Goal: Transaction & Acquisition: Purchase product/service

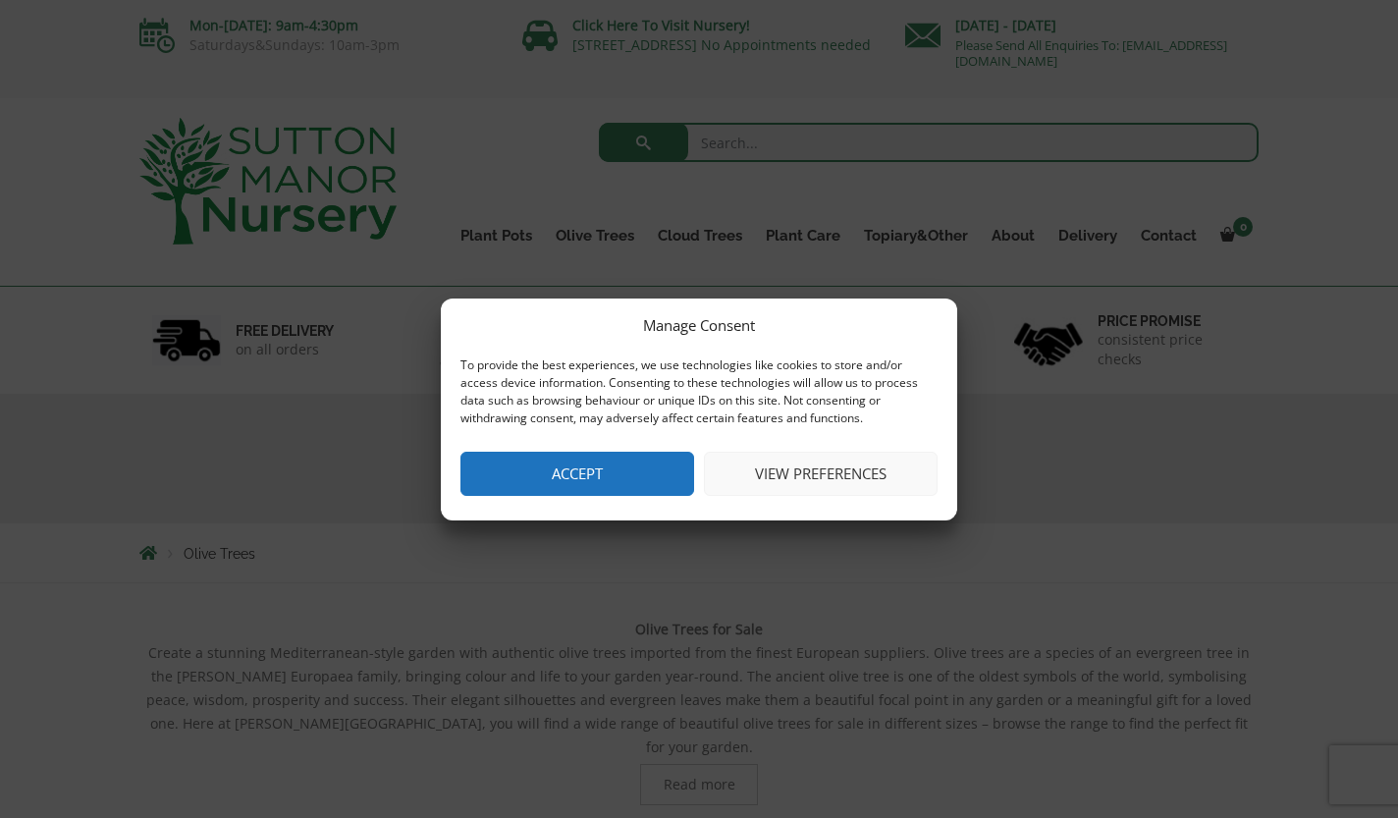
click at [563, 493] on button "Accept" at bounding box center [578, 474] width 234 height 44
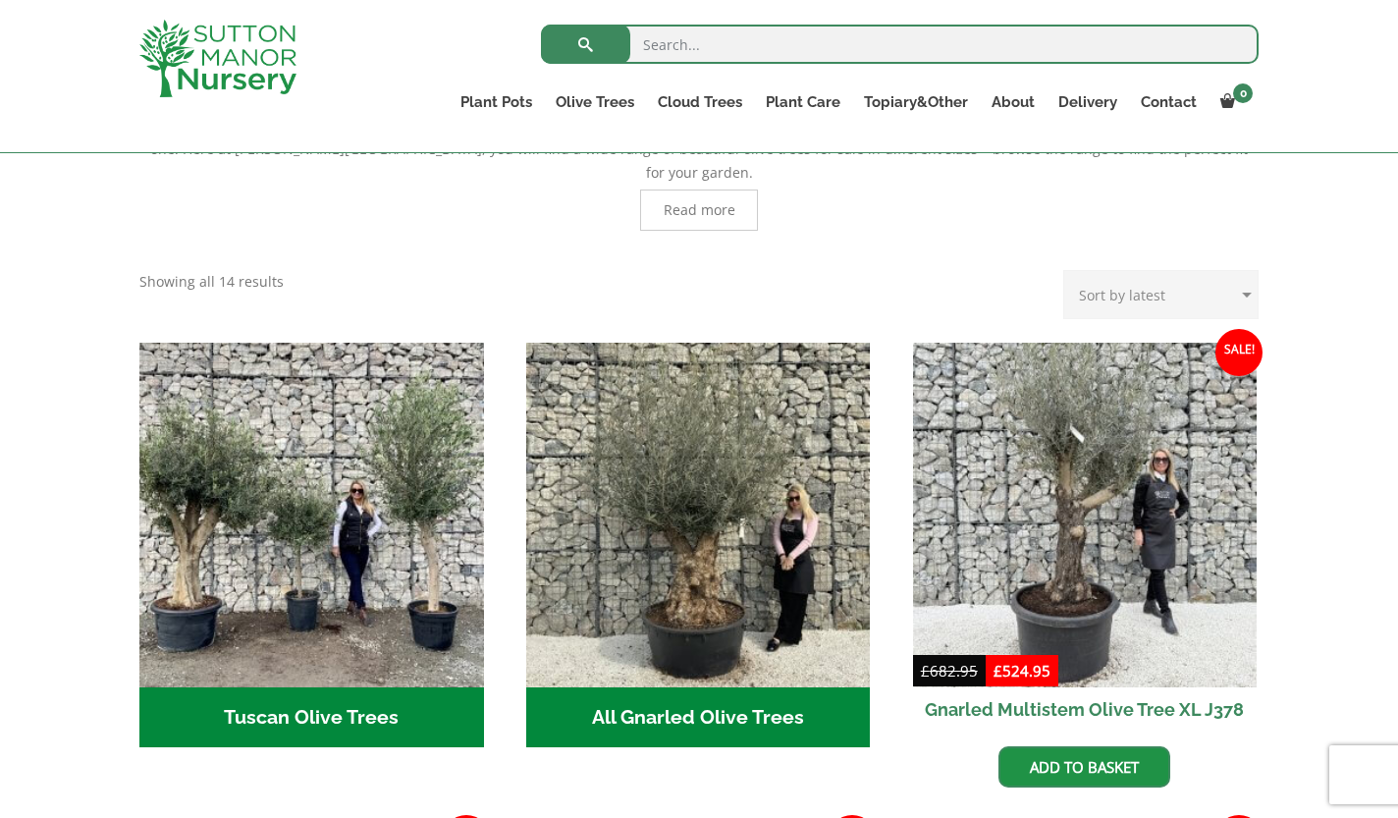
scroll to position [477, 0]
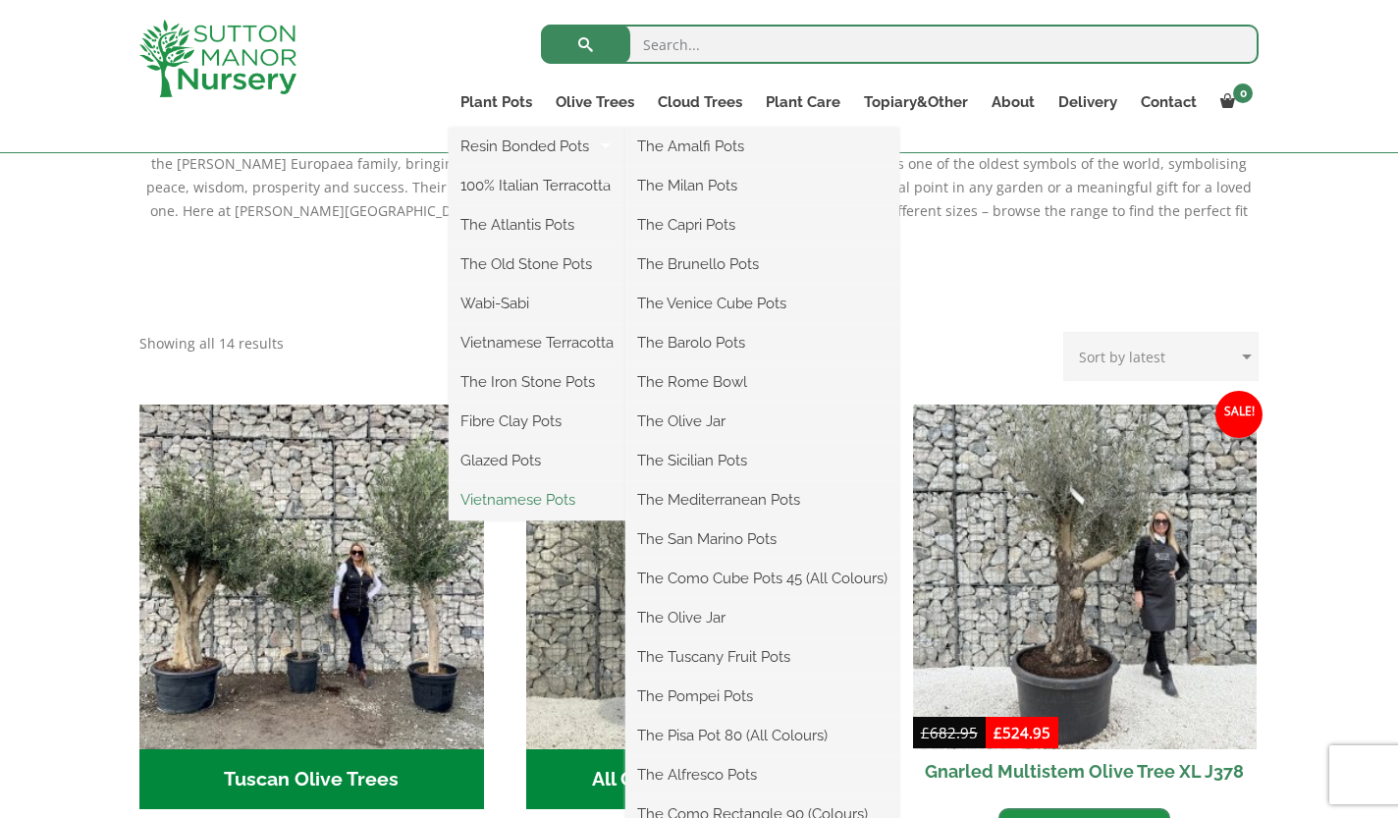
click at [556, 502] on link "Vietnamese Pots" at bounding box center [537, 499] width 177 height 29
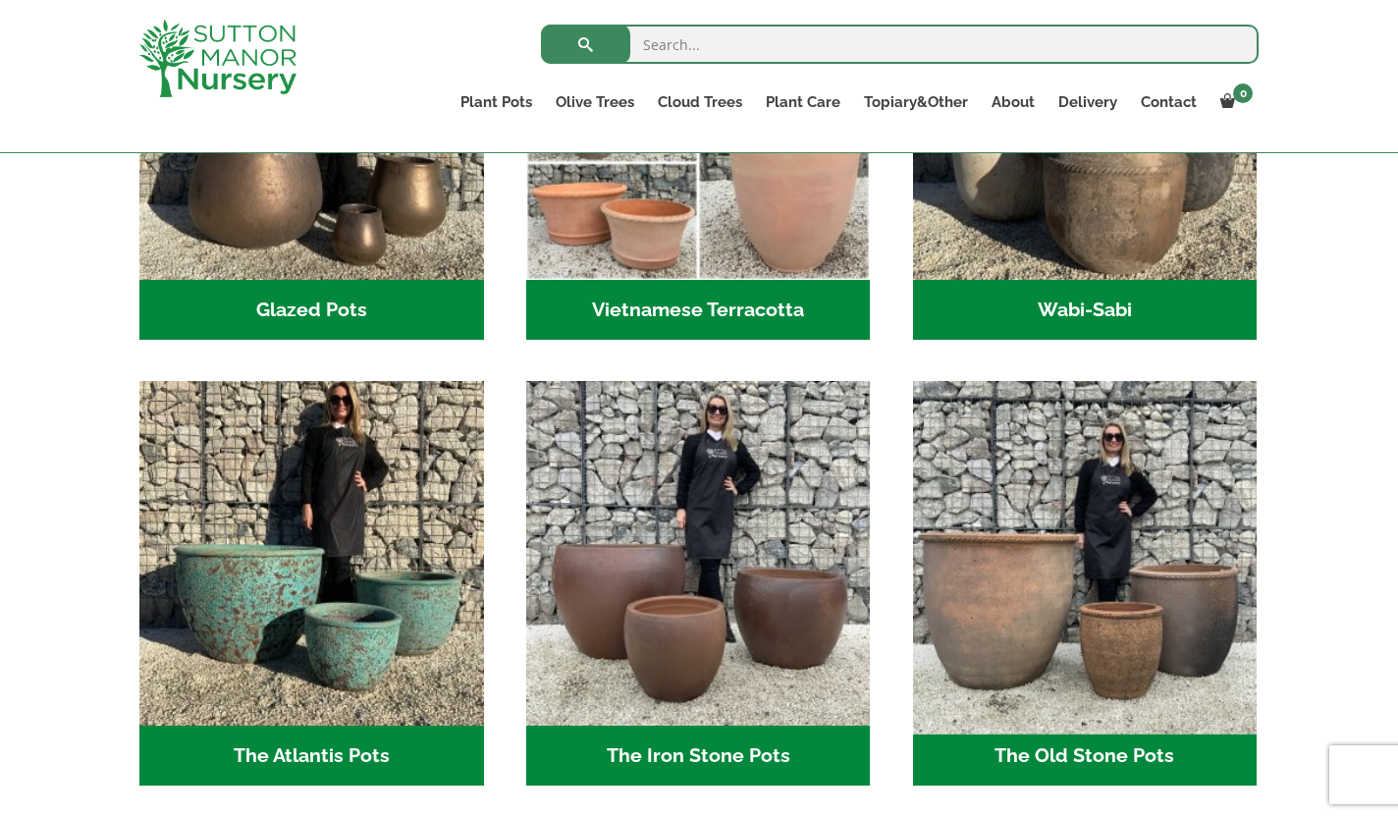
scroll to position [809, 0]
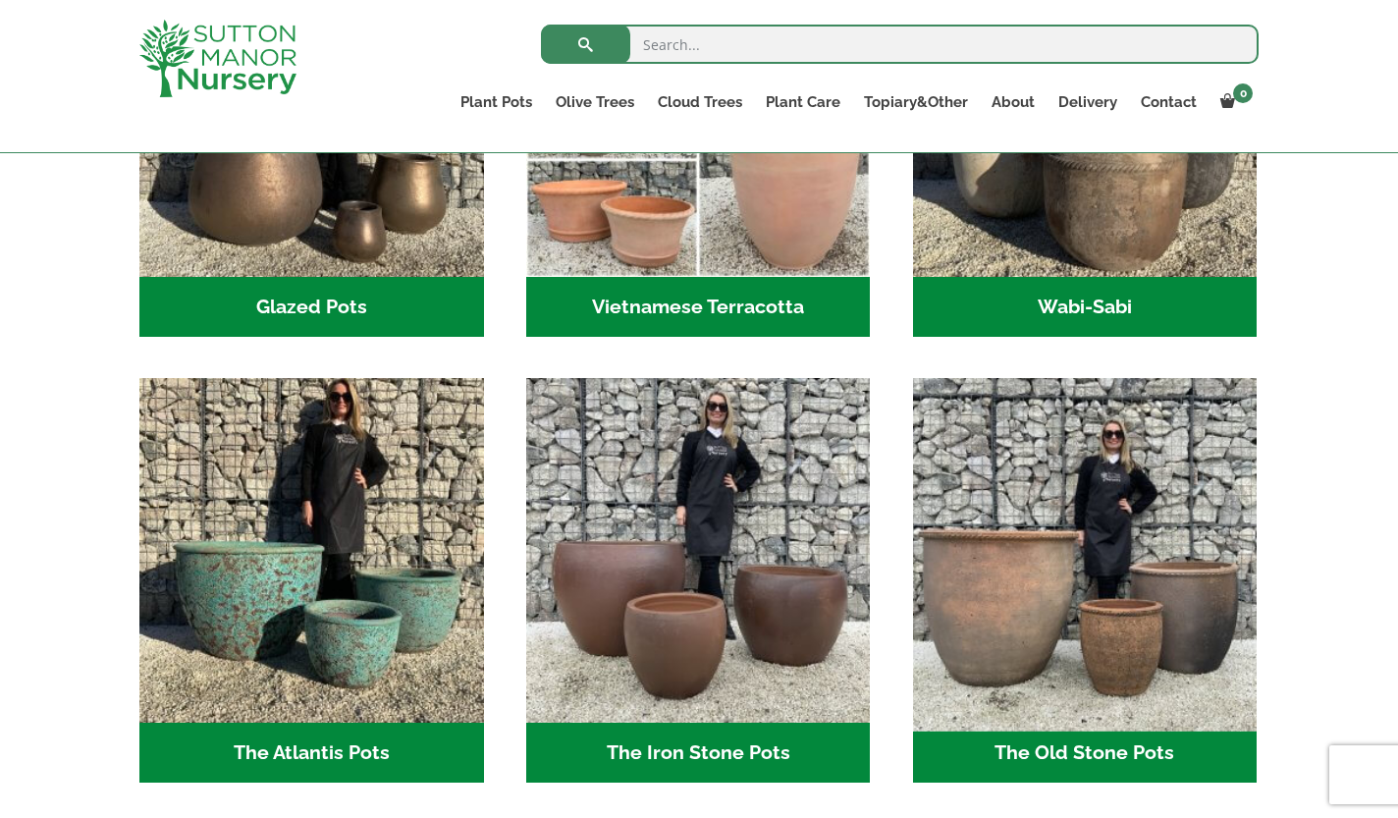
click at [998, 732] on img "Visit product category The Old Stone Pots" at bounding box center [1084, 550] width 361 height 361
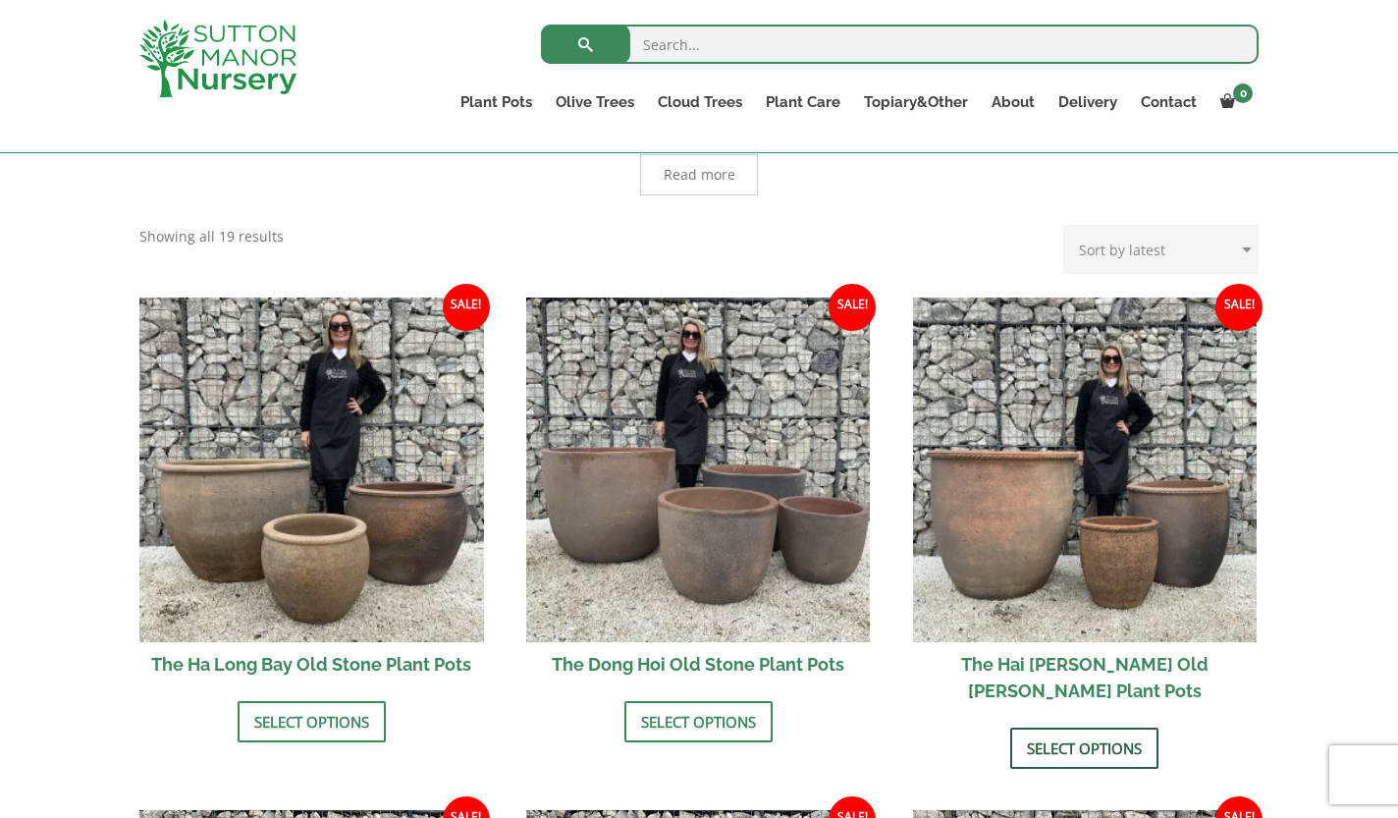
scroll to position [537, 0]
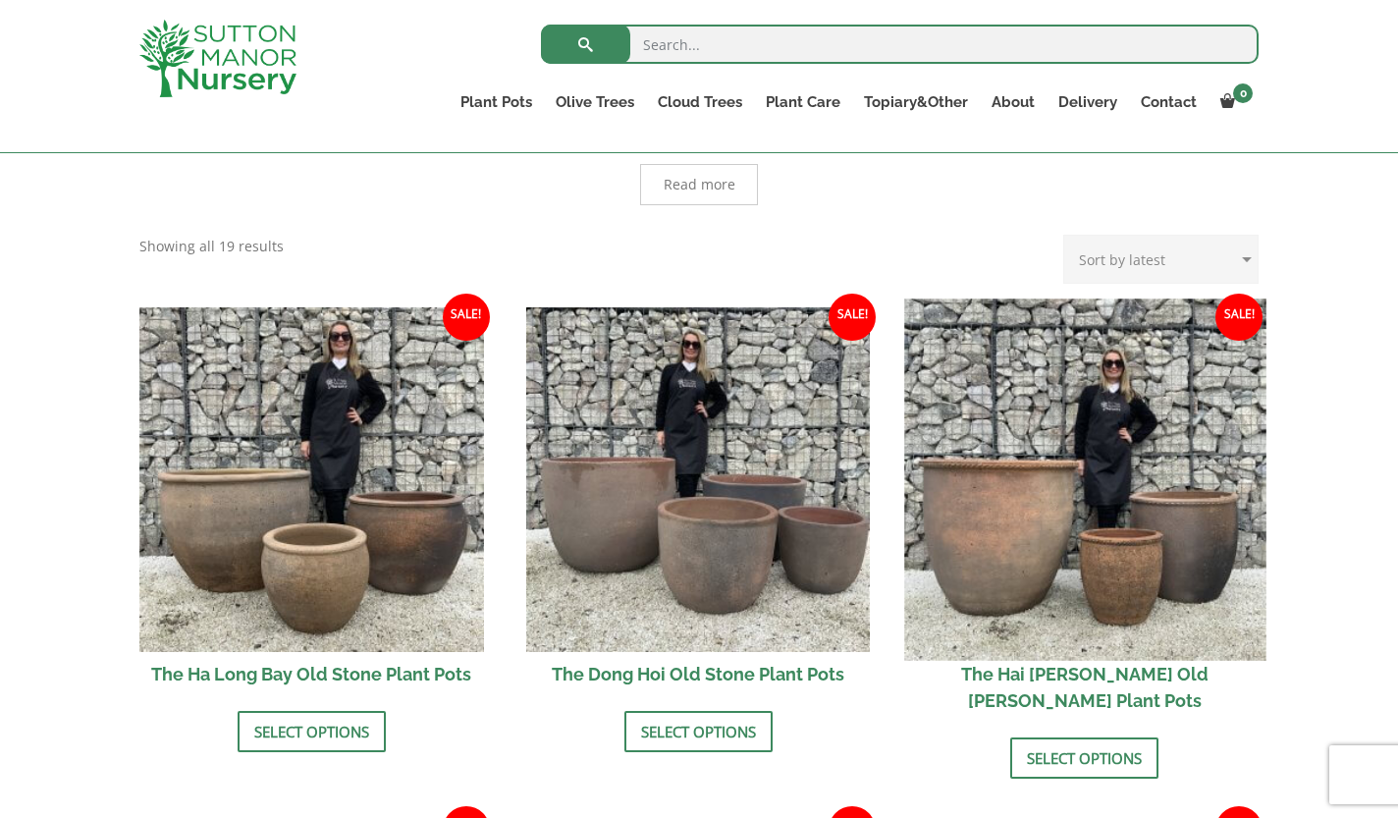
click at [1062, 465] on img at bounding box center [1084, 479] width 361 height 361
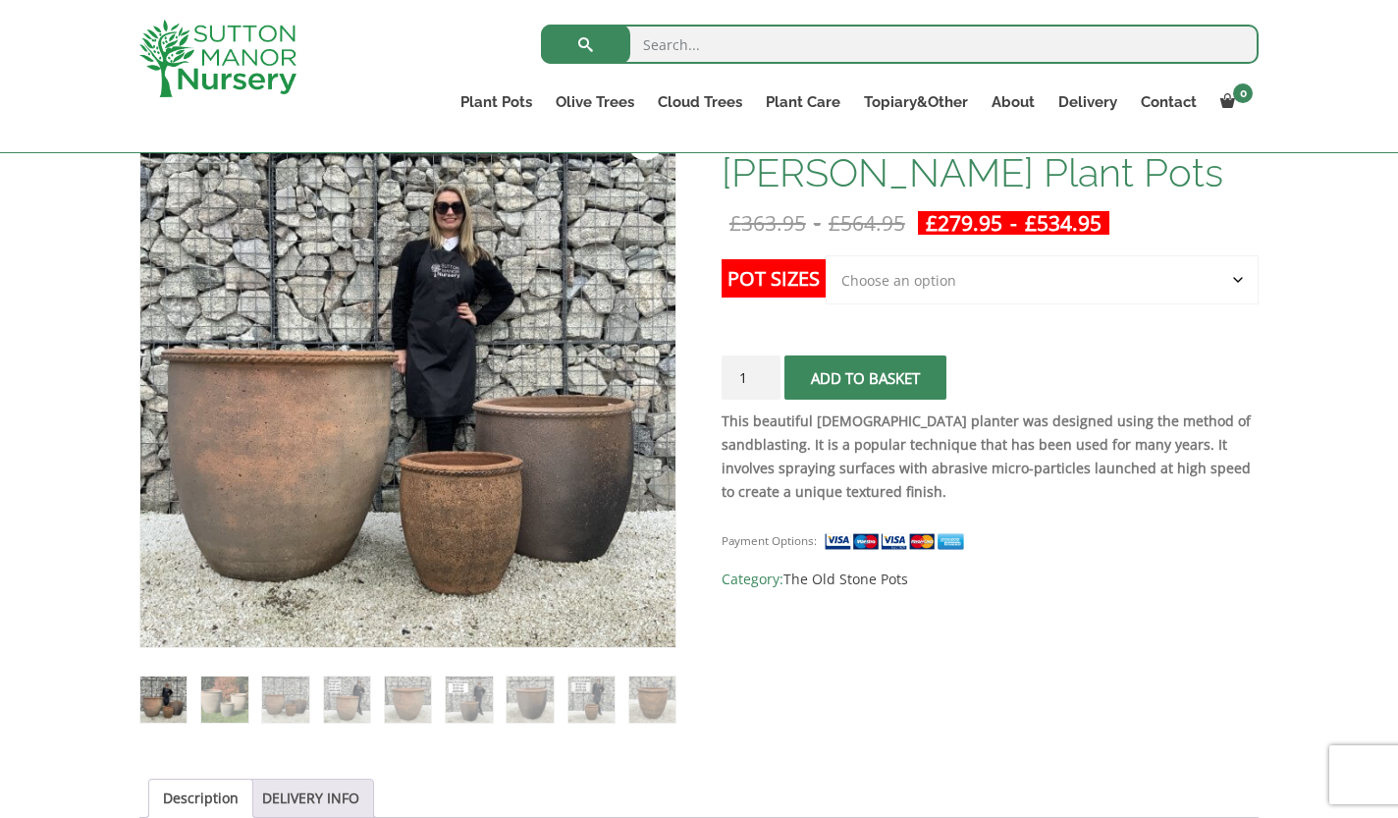
scroll to position [361, 0]
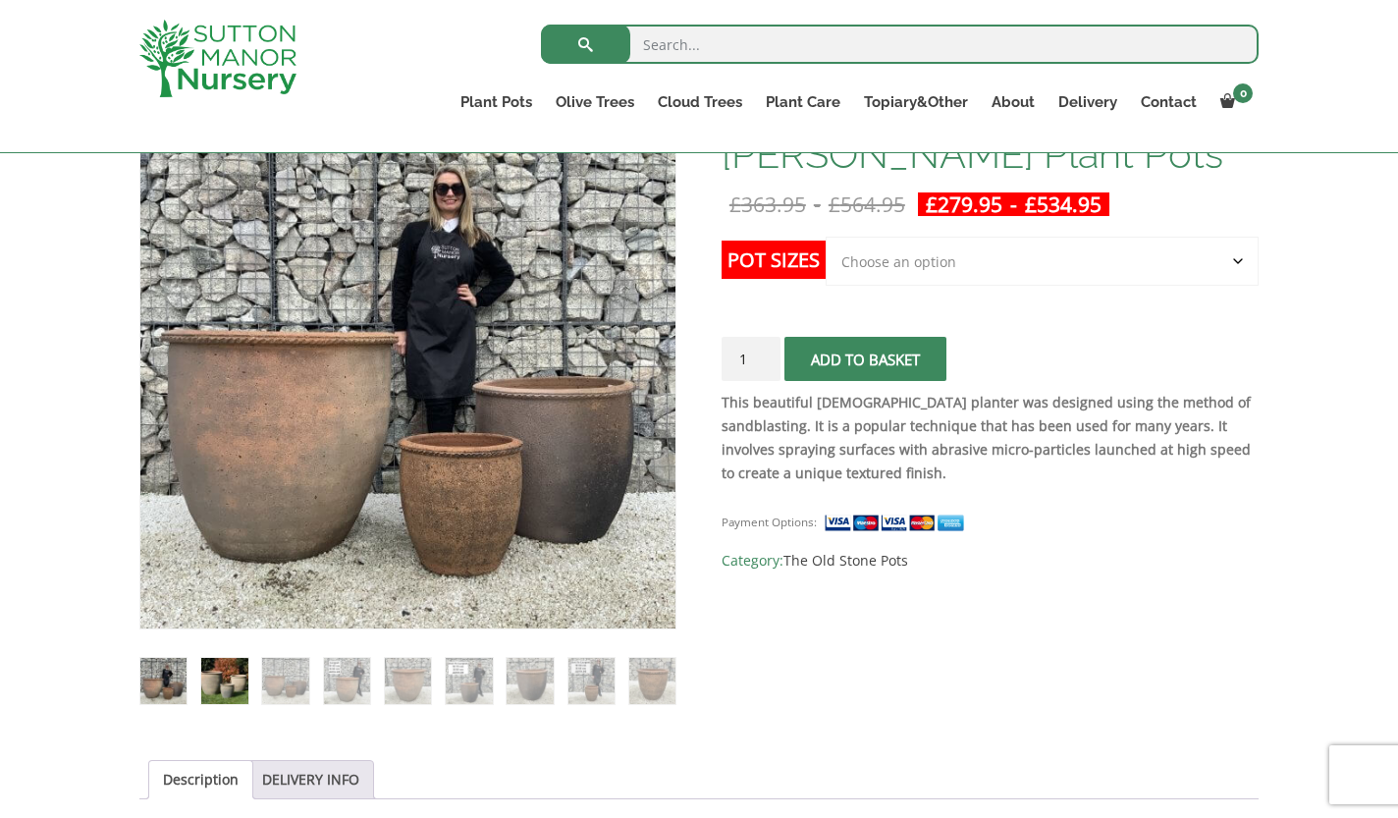
click at [224, 679] on img at bounding box center [224, 681] width 46 height 46
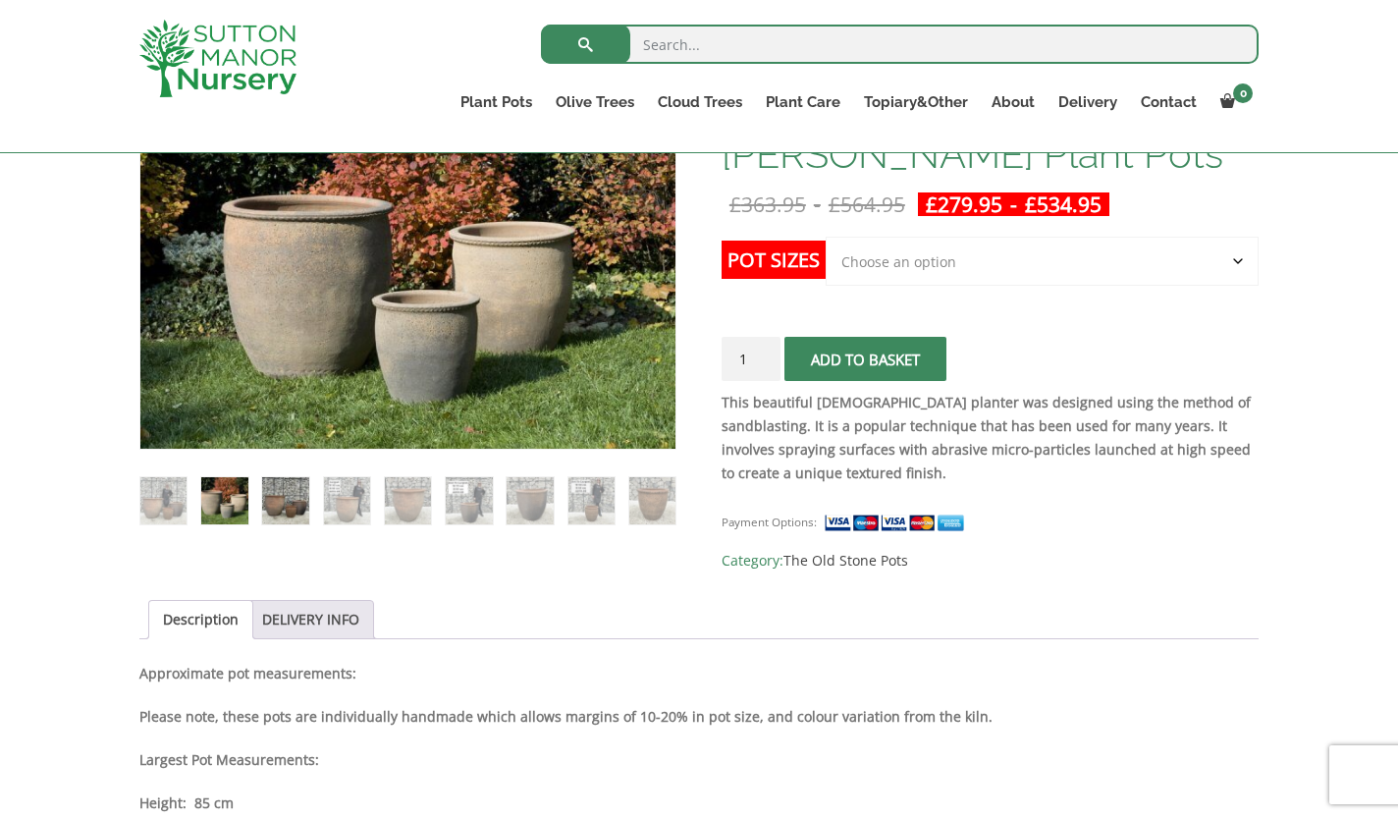
click at [282, 494] on img at bounding box center [285, 500] width 46 height 46
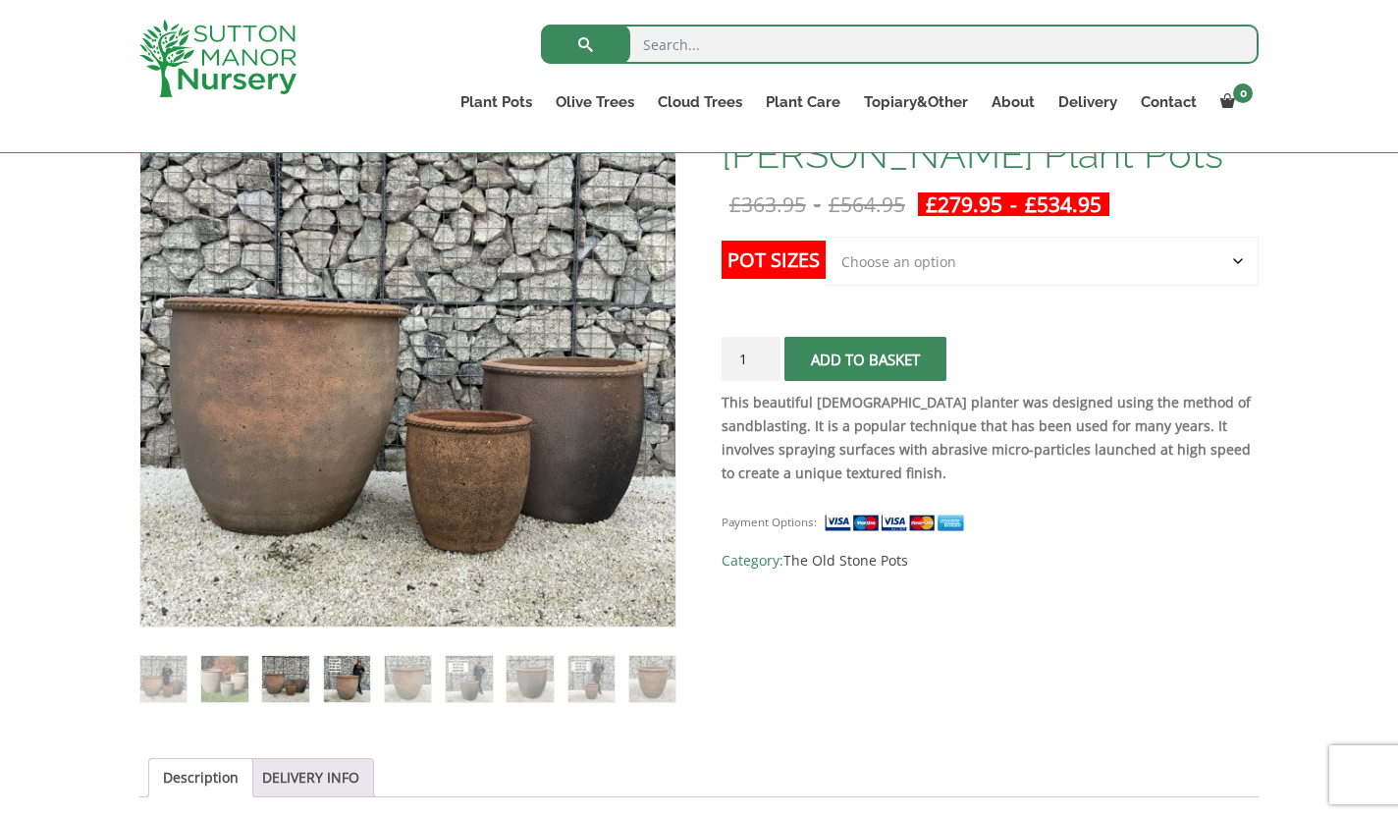
click at [347, 680] on img at bounding box center [347, 679] width 46 height 46
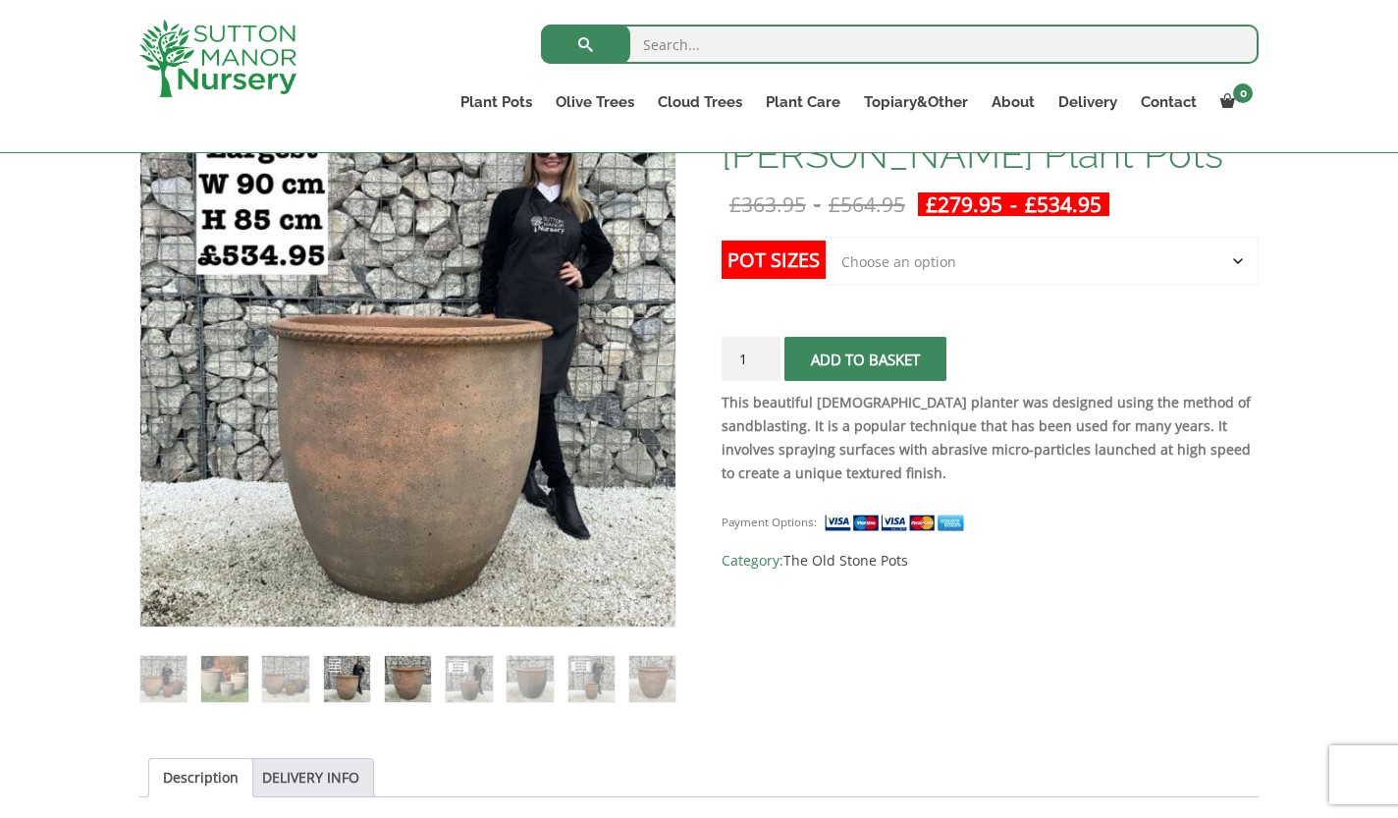
click at [405, 675] on img at bounding box center [408, 679] width 46 height 46
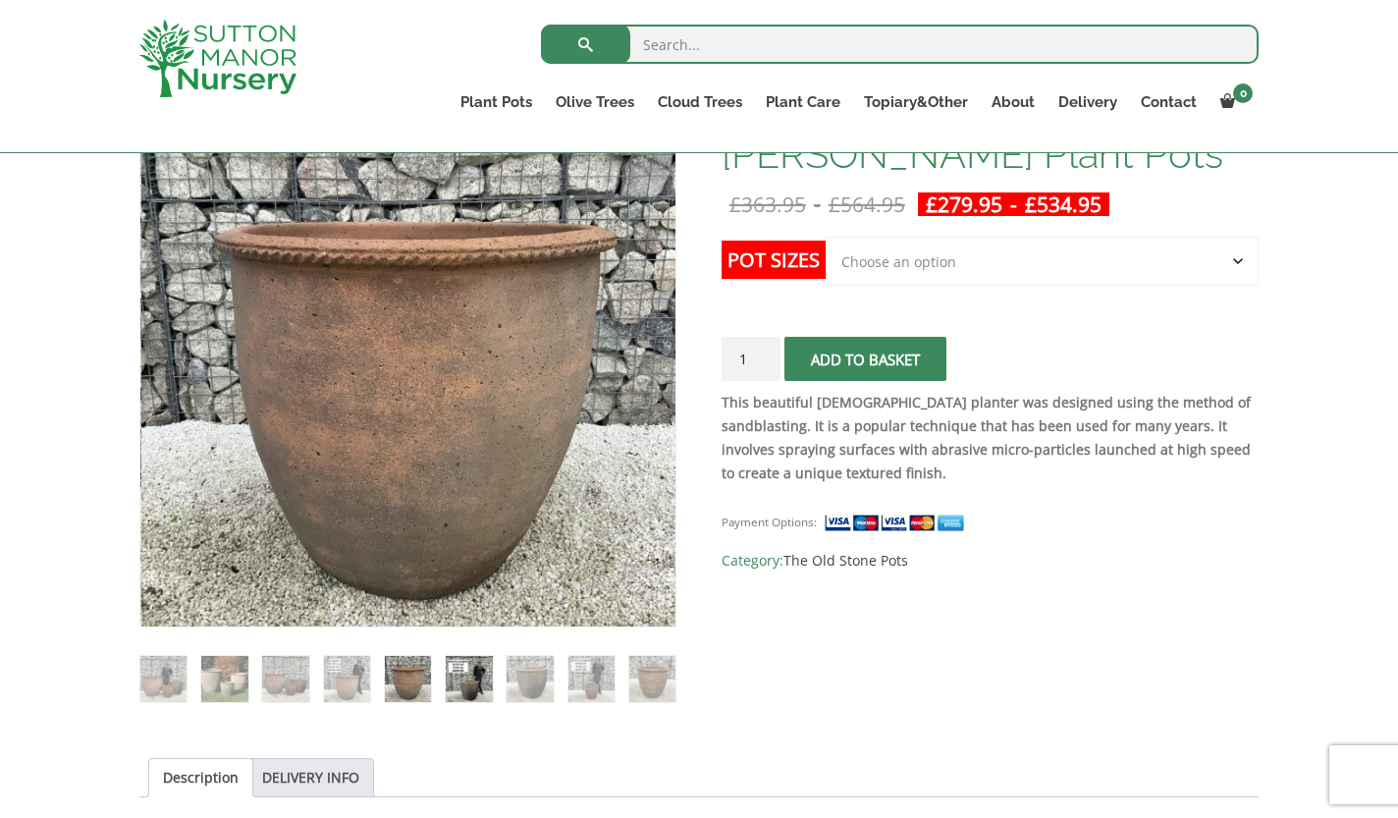
click at [465, 675] on img at bounding box center [469, 679] width 46 height 46
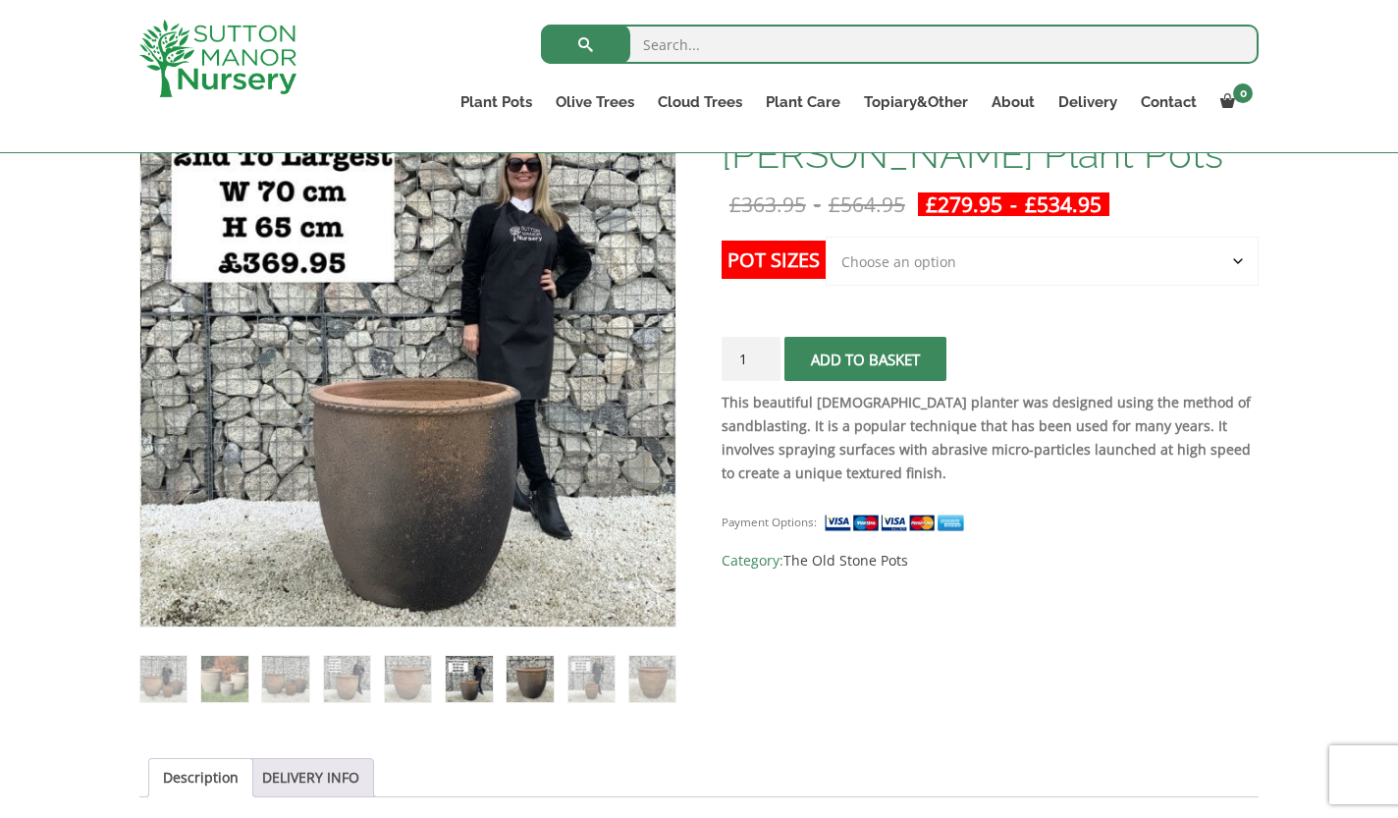
click at [517, 673] on img at bounding box center [530, 679] width 46 height 46
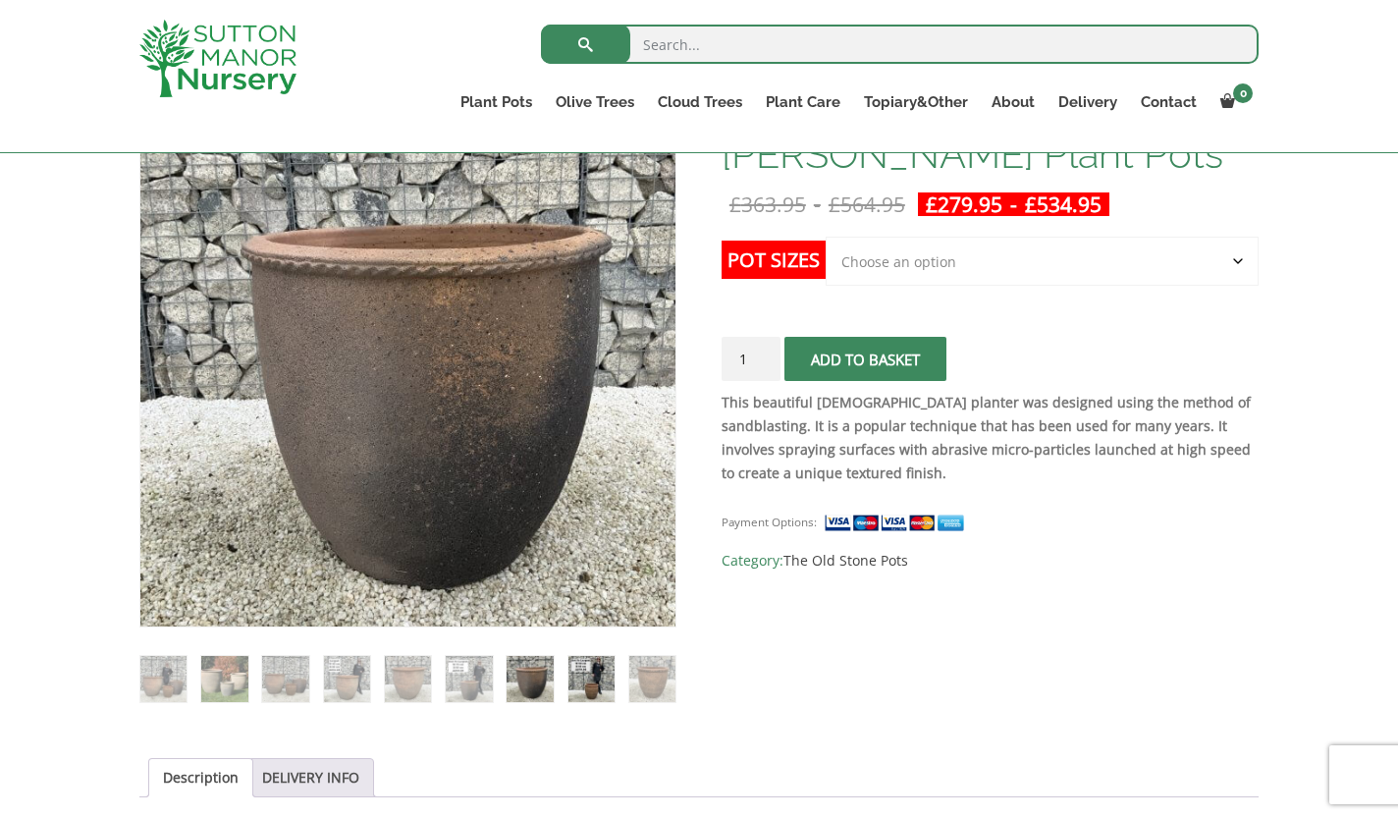
click at [575, 678] on img at bounding box center [592, 679] width 46 height 46
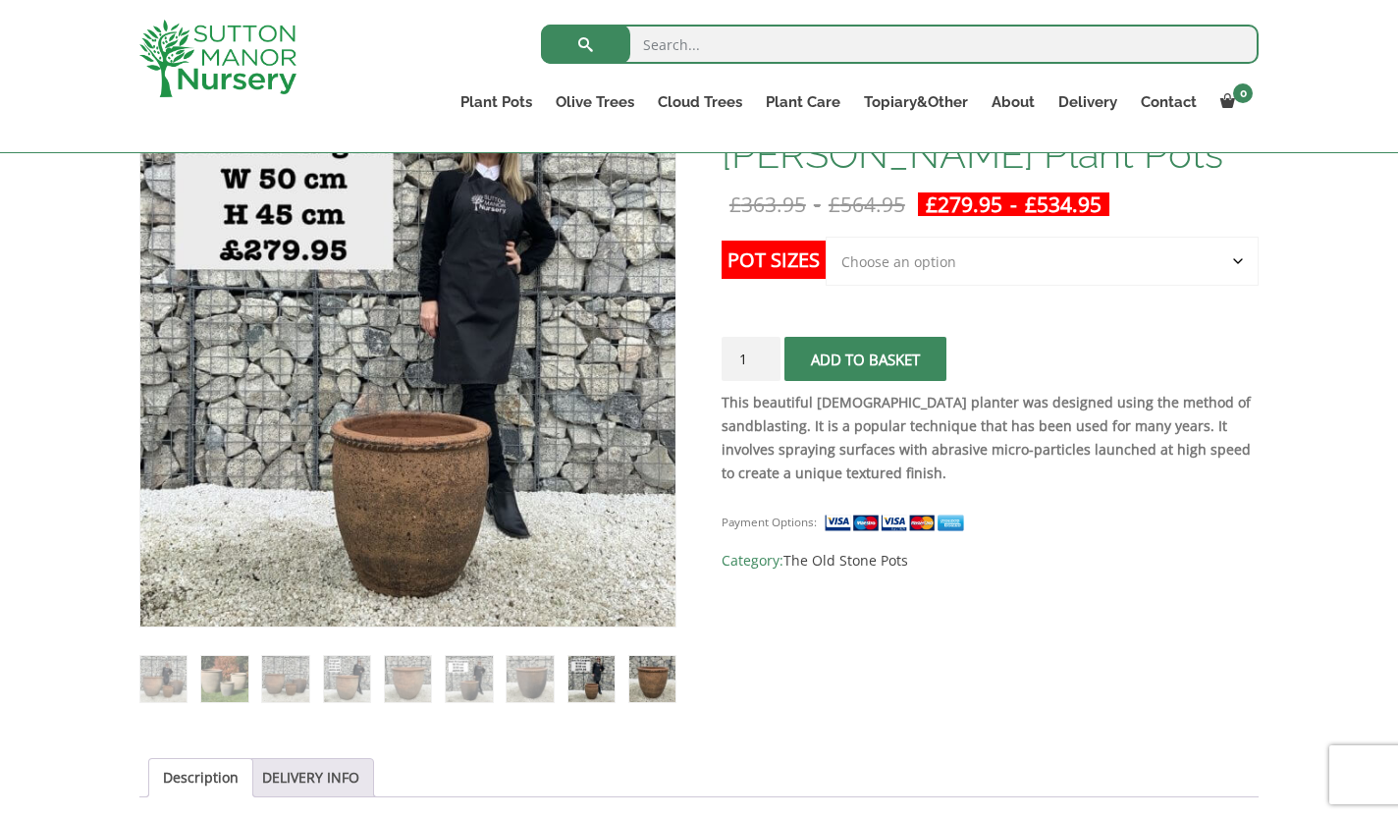
click at [660, 683] on img at bounding box center [653, 679] width 46 height 46
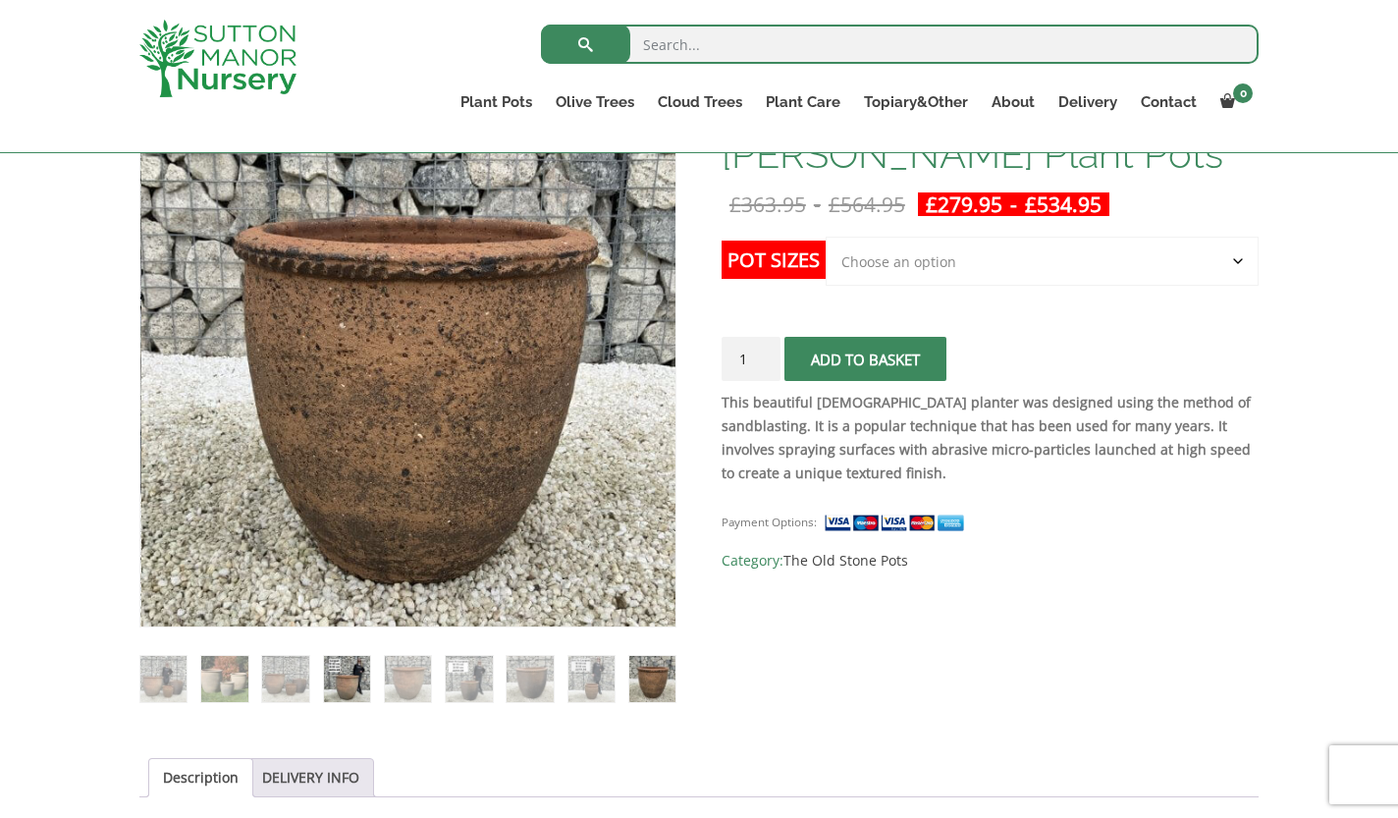
click at [346, 682] on img at bounding box center [347, 679] width 46 height 46
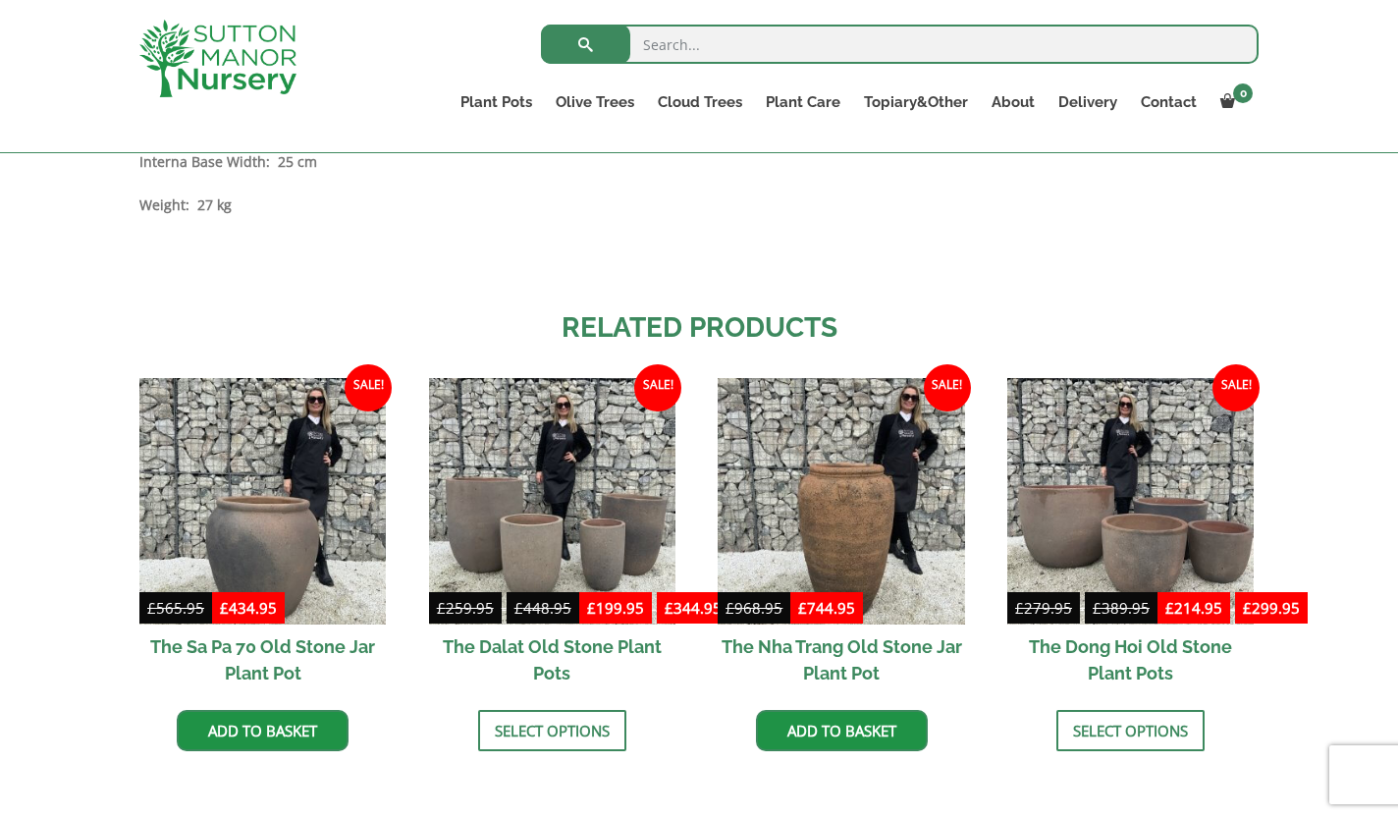
scroll to position [1896, 0]
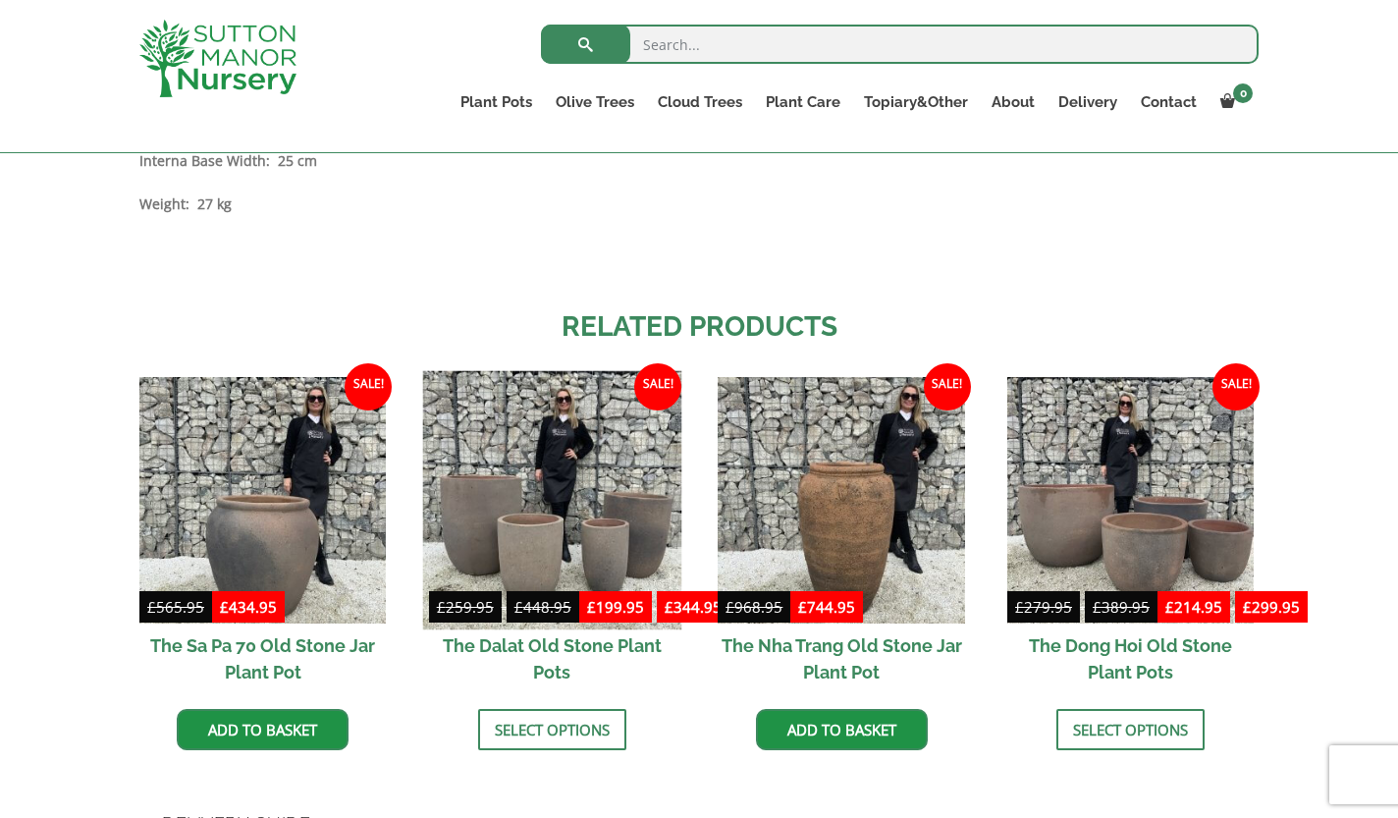
click at [479, 489] on img at bounding box center [551, 500] width 259 height 259
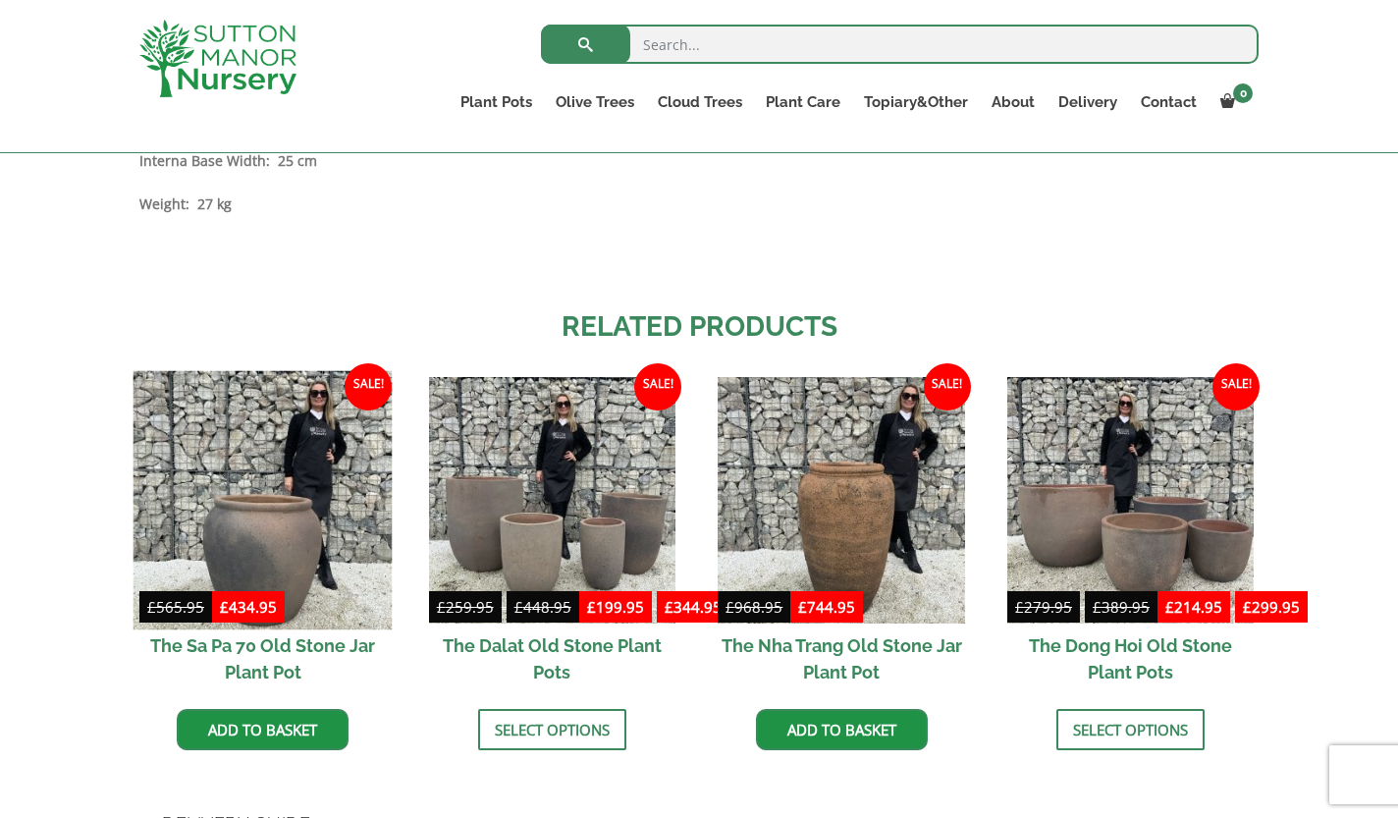
click at [279, 528] on img at bounding box center [263, 500] width 259 height 259
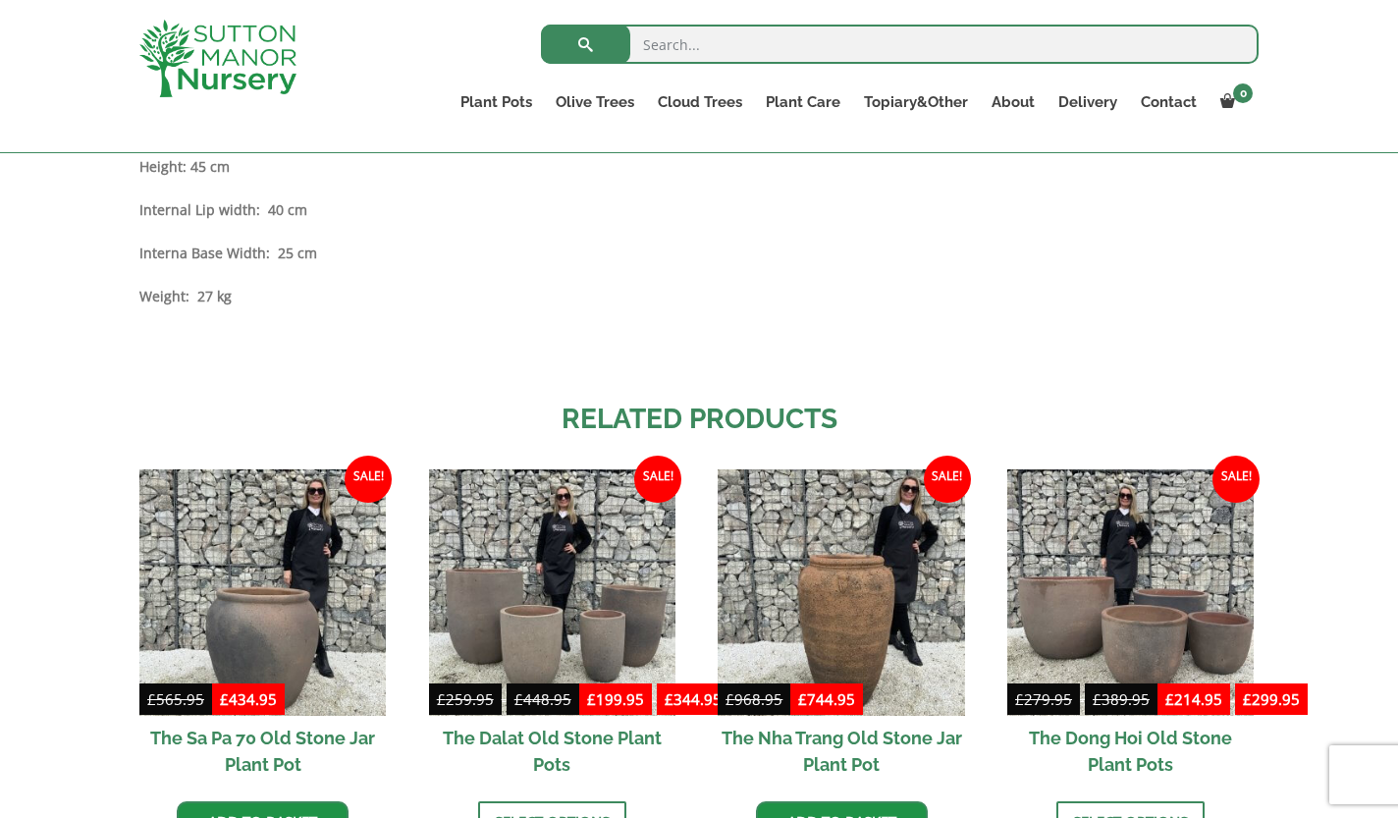
scroll to position [1805, 0]
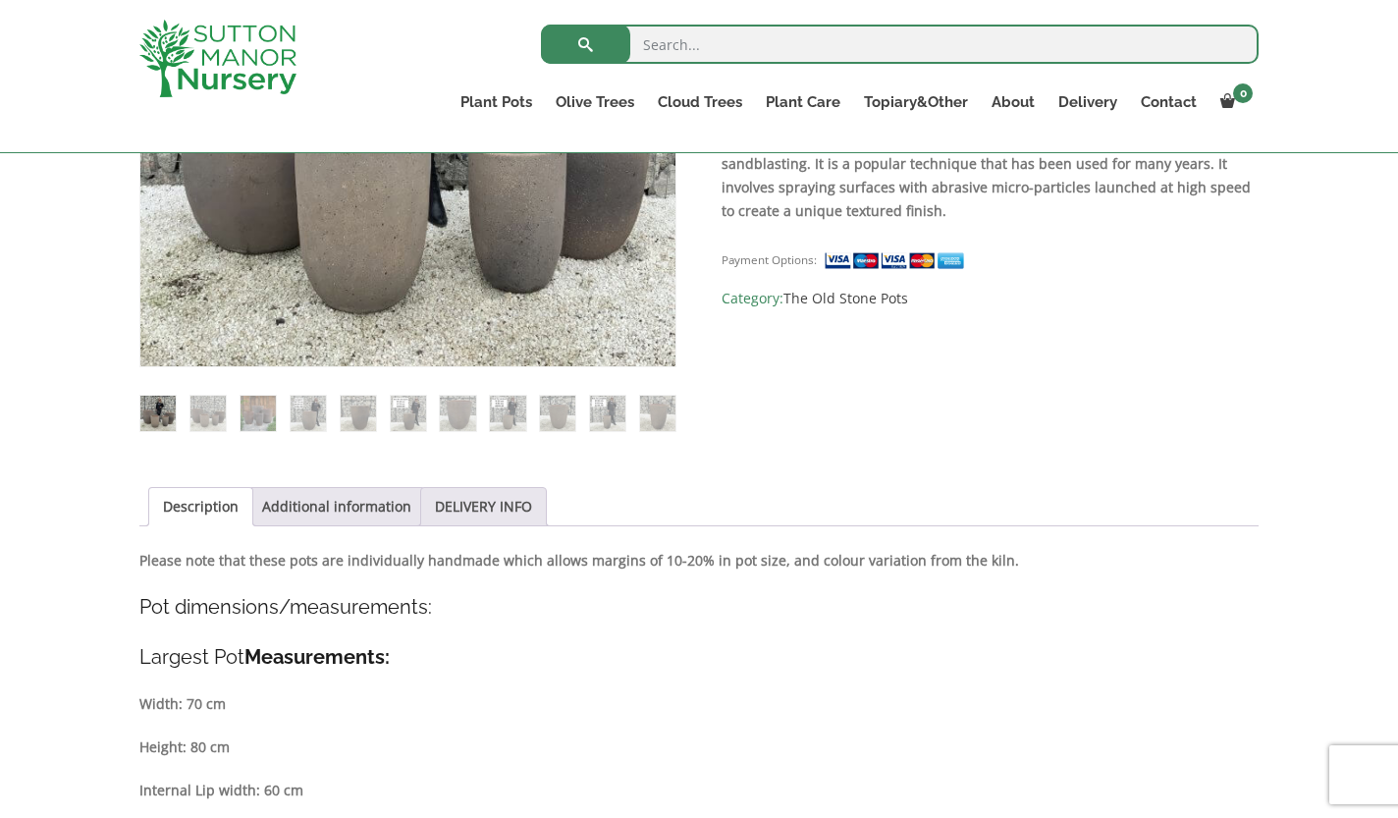
scroll to position [613, 0]
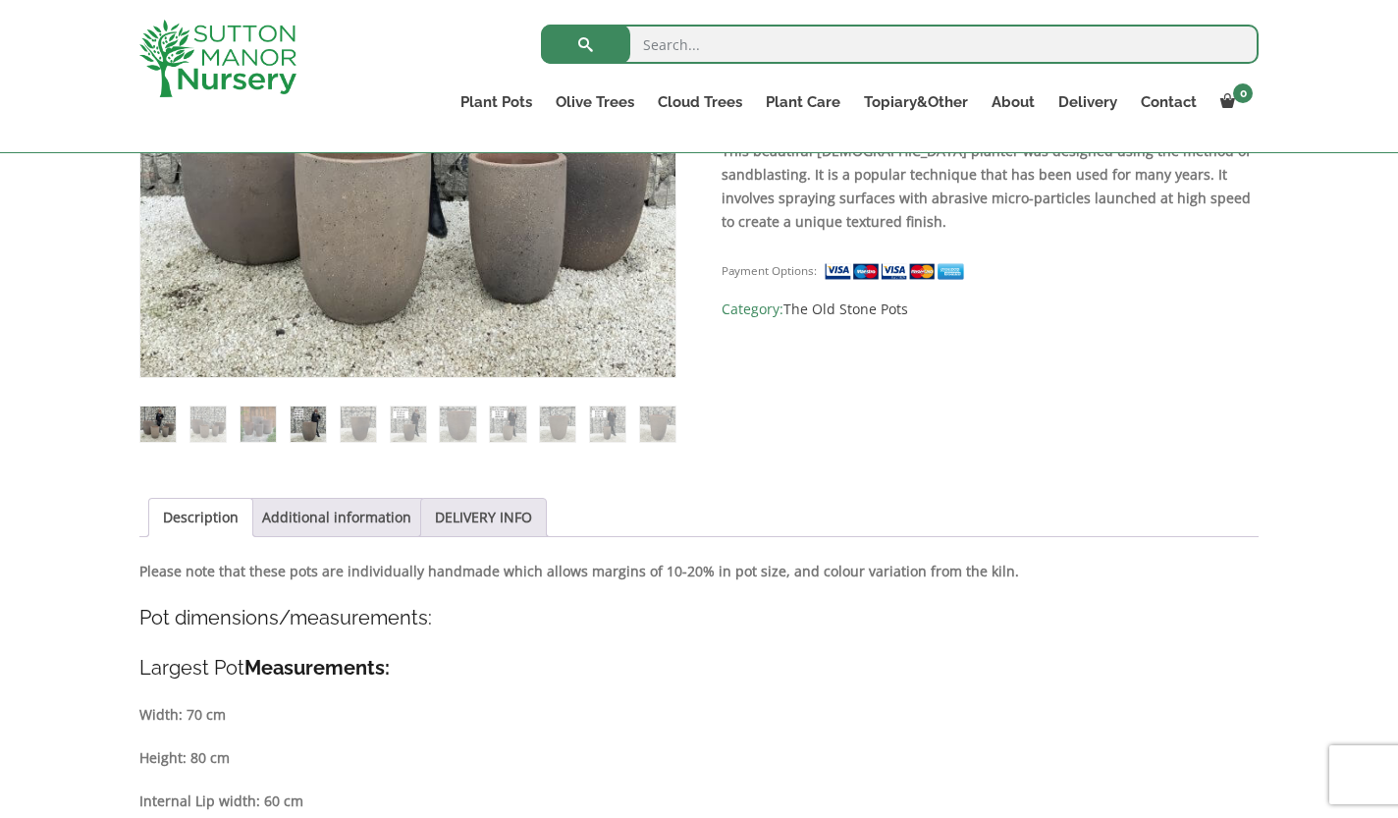
click at [307, 426] on img at bounding box center [308, 424] width 35 height 35
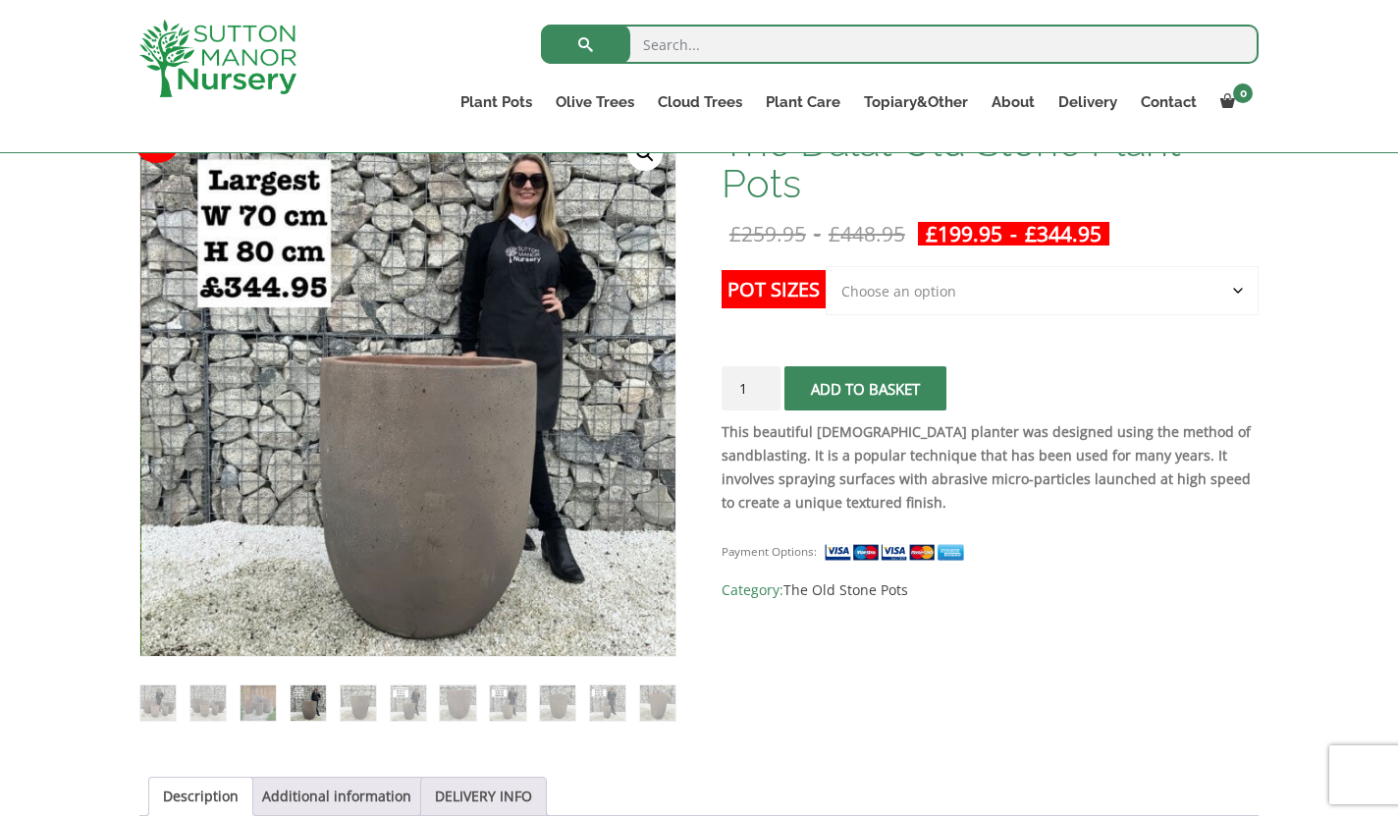
scroll to position [290, 0]
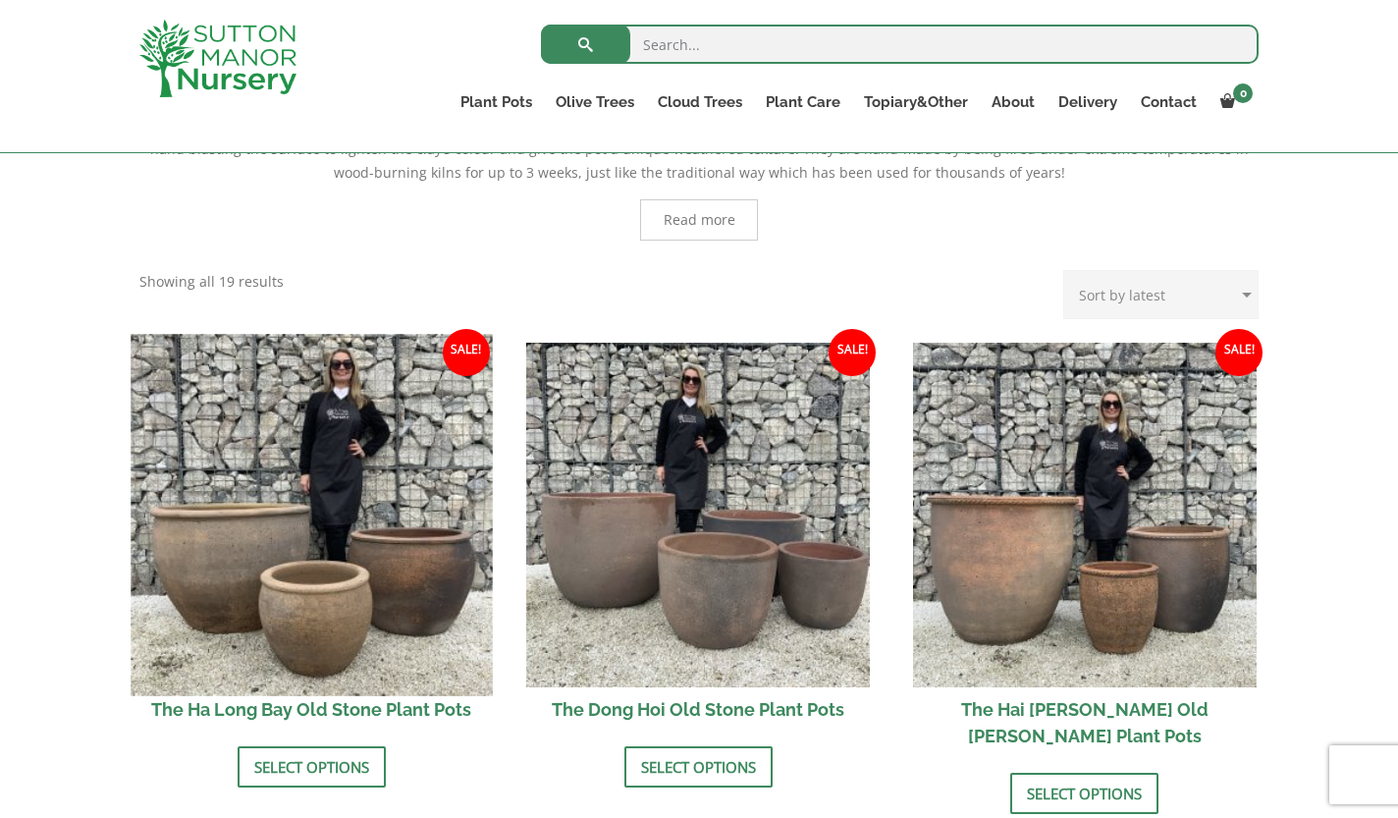
click at [344, 544] on img at bounding box center [311, 514] width 361 height 361
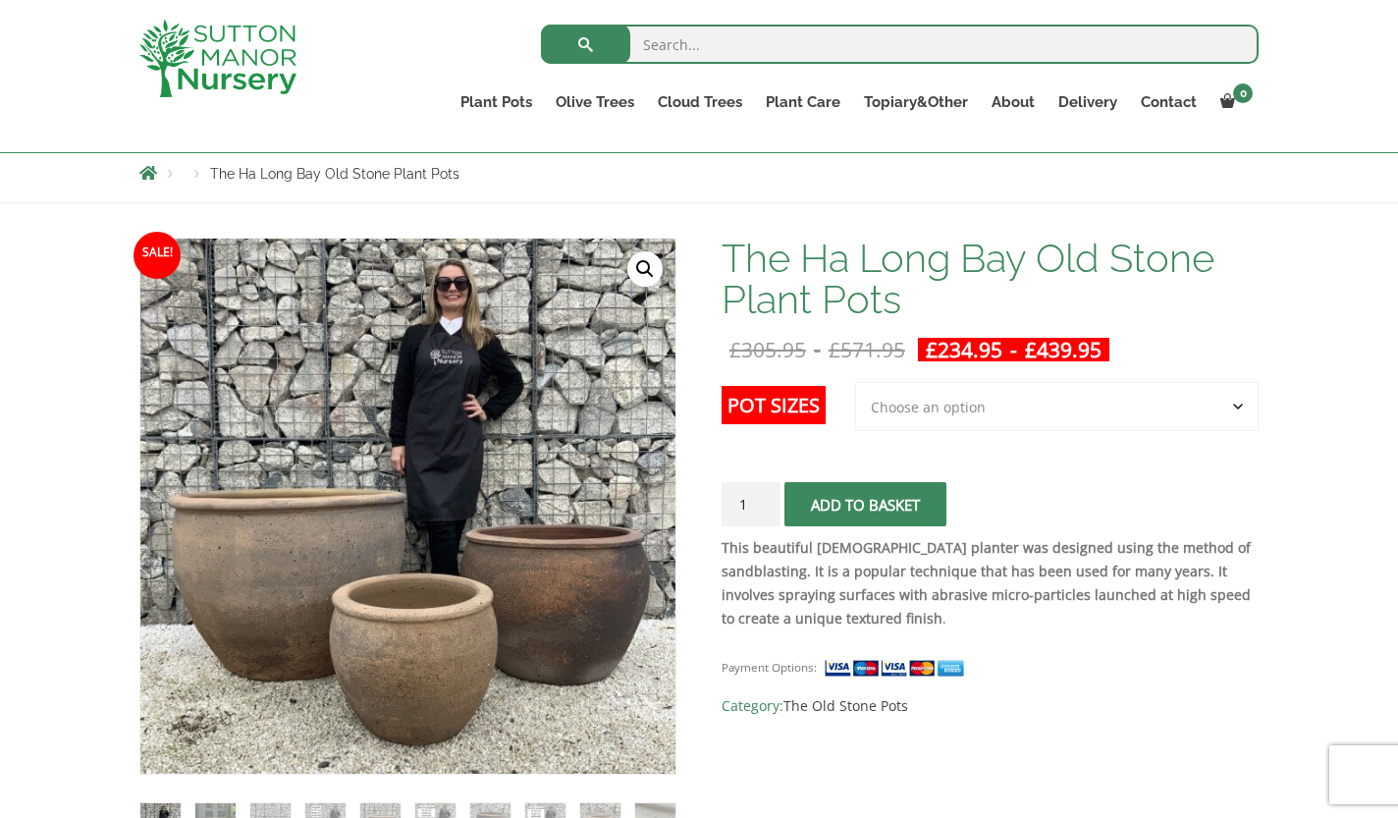
scroll to position [220, 0]
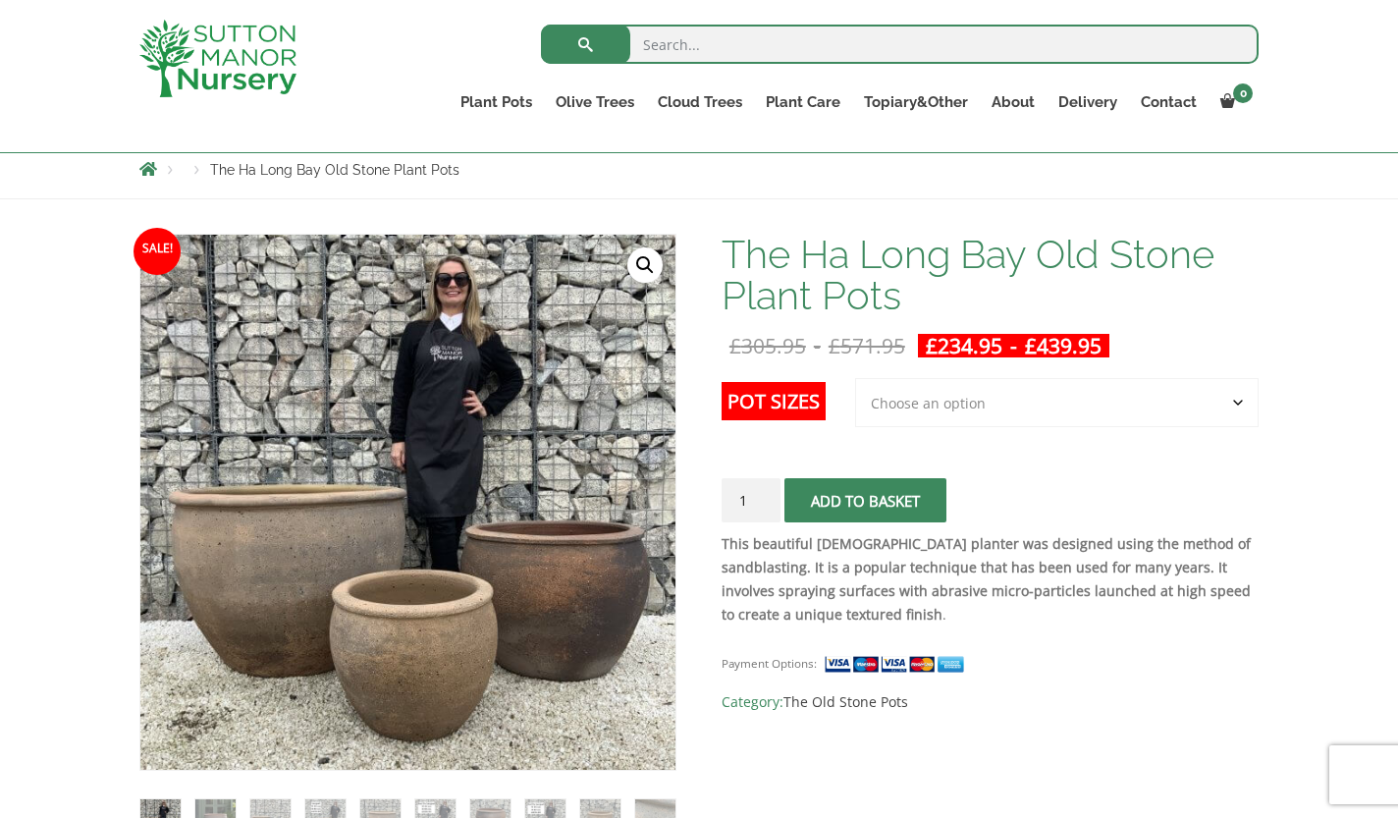
click at [412, 593] on img at bounding box center [405, 457] width 982 height 982
click at [643, 463] on img at bounding box center [212, 566] width 982 height 982
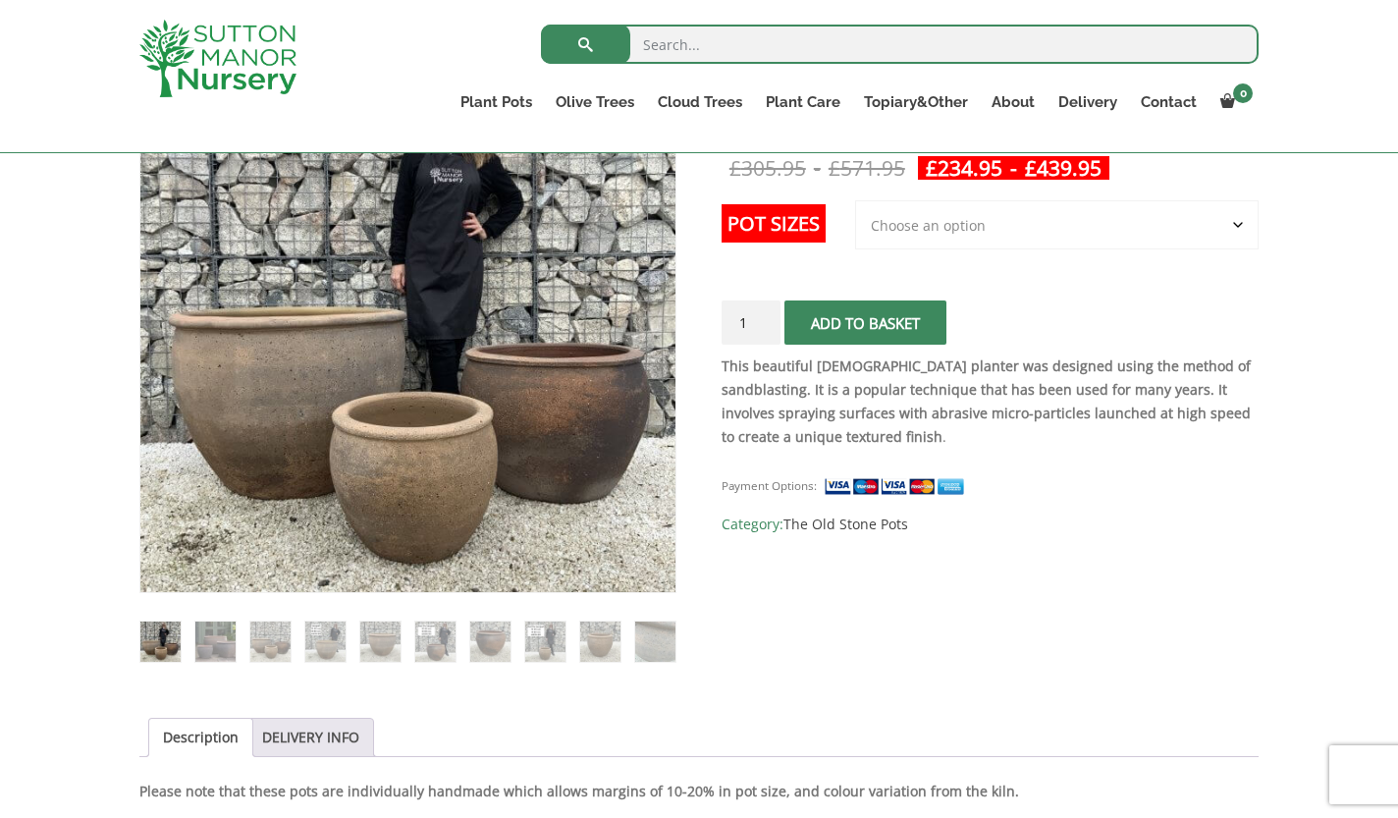
scroll to position [398, 0]
click at [331, 647] on img at bounding box center [325, 642] width 40 height 40
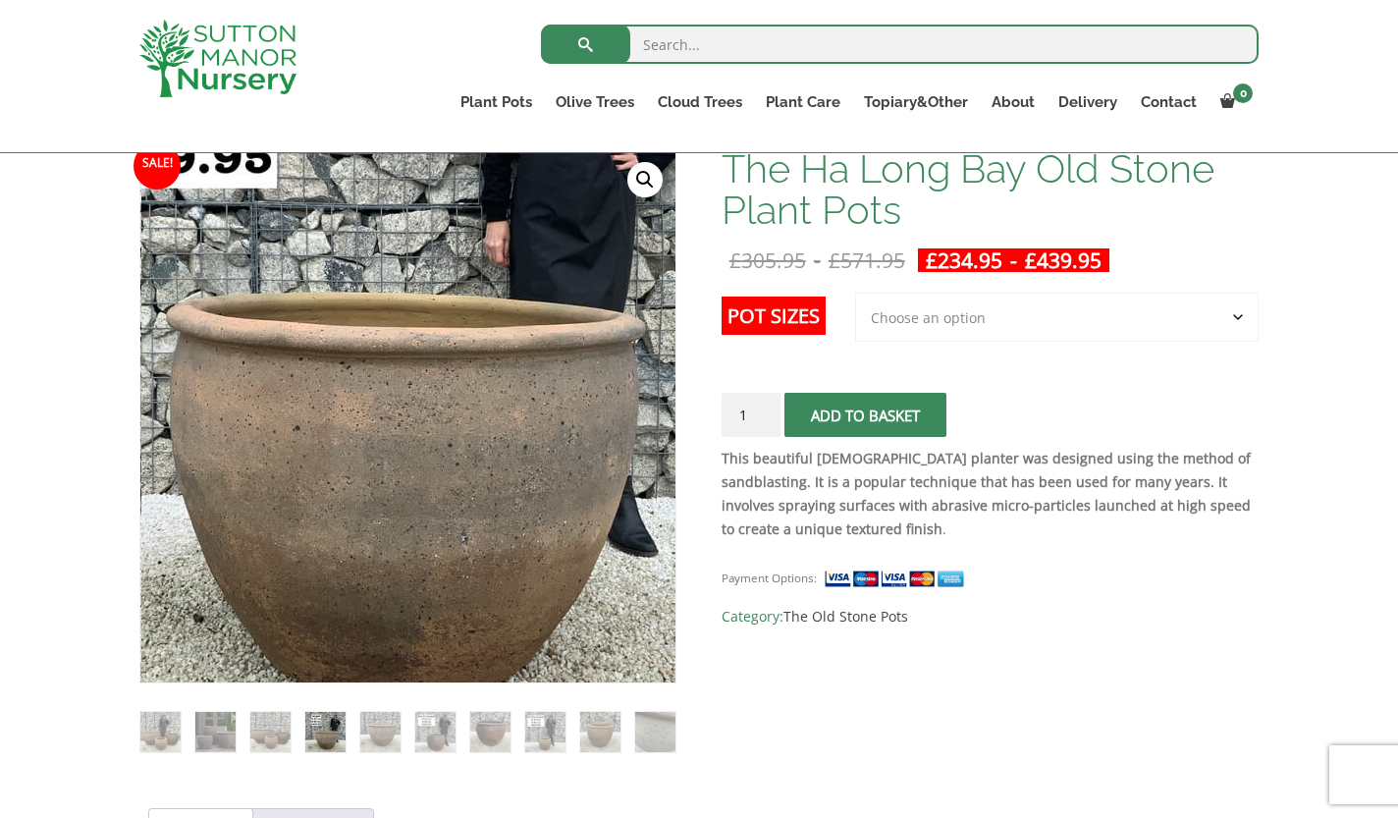
scroll to position [328, 0]
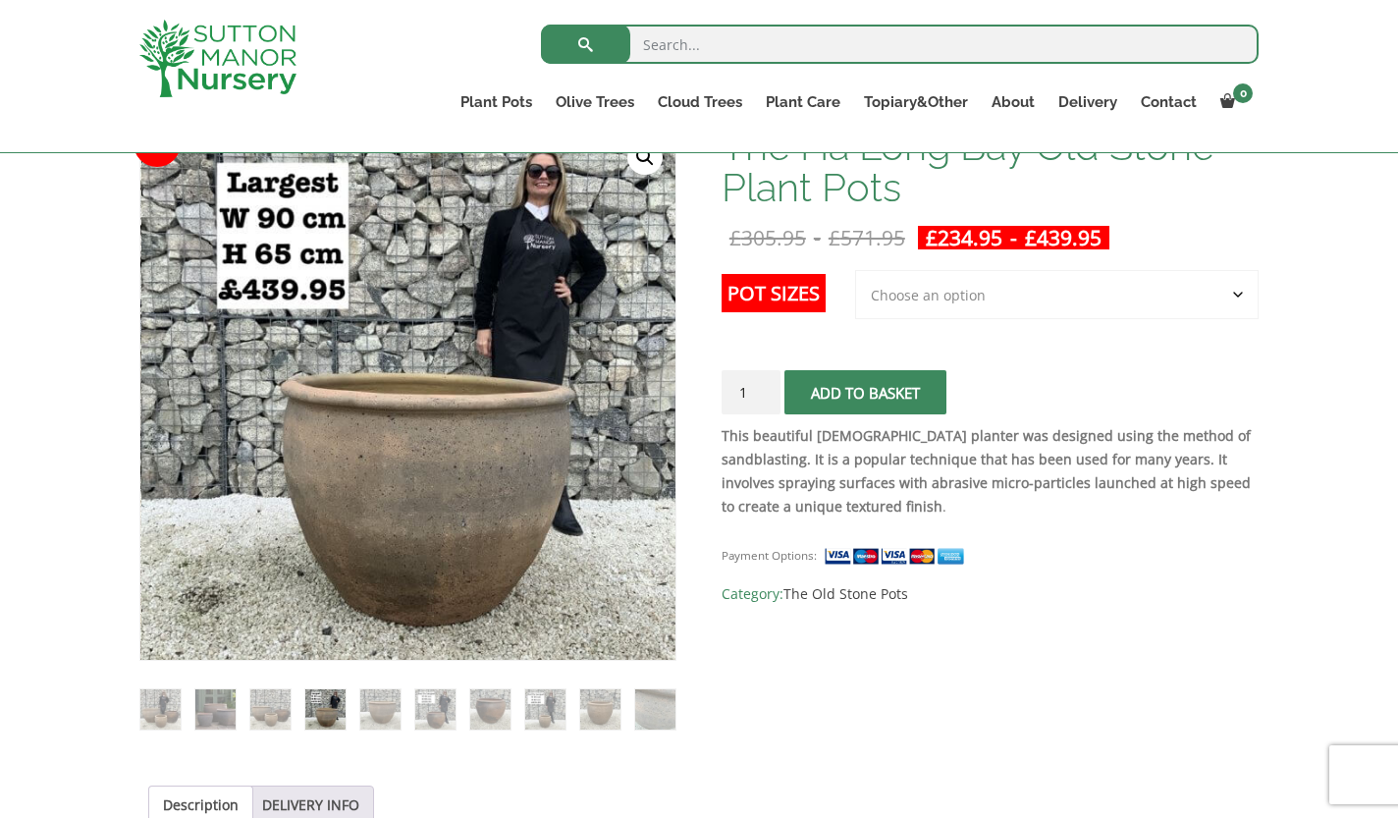
select select "Largest pot In The Picture"
